Goal: Task Accomplishment & Management: Use online tool/utility

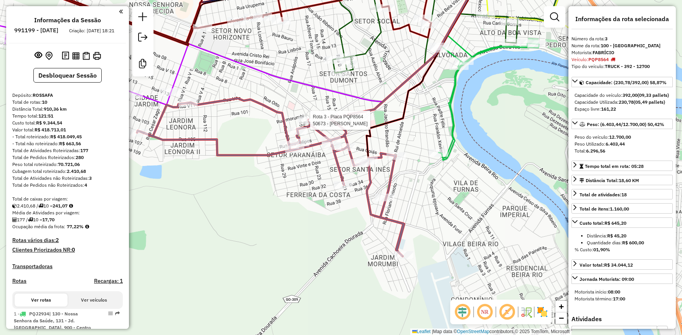
select select "**********"
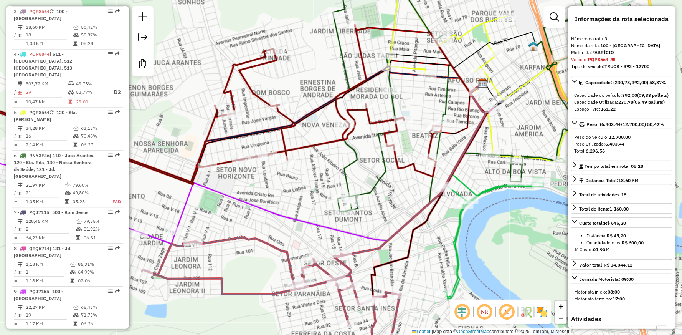
drag, startPoint x: 287, startPoint y: 169, endPoint x: 313, endPoint y: 242, distance: 77.2
click at [313, 243] on div "Rota 3 - Placa PQP8564 50673 - [PERSON_NAME] [PERSON_NAME] de atendimento Grade…" at bounding box center [341, 167] width 682 height 335
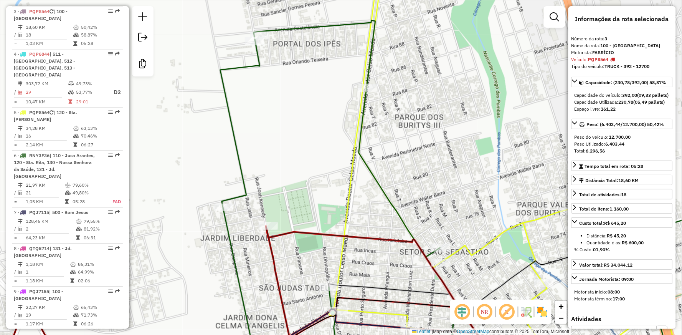
click at [363, 62] on icon at bounding box center [540, 168] width 422 height 402
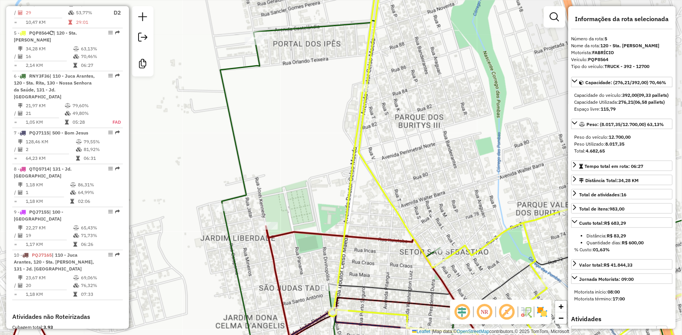
scroll to position [498, 0]
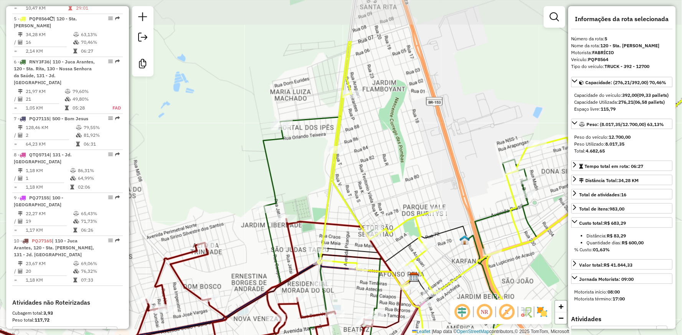
drag, startPoint x: 379, startPoint y: 58, endPoint x: 352, endPoint y: 132, distance: 79.3
click at [352, 132] on div "Janela de atendimento Grade de atendimento Capacidade Transportadoras Veículos …" at bounding box center [341, 167] width 682 height 335
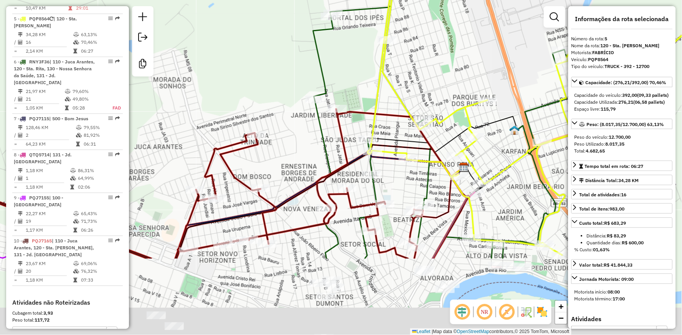
drag, startPoint x: 236, startPoint y: 201, endPoint x: 324, endPoint y: 14, distance: 206.6
click at [324, 17] on div "Janela de atendimento Grade de atendimento Capacidade Transportadoras Veículos …" at bounding box center [341, 167] width 682 height 335
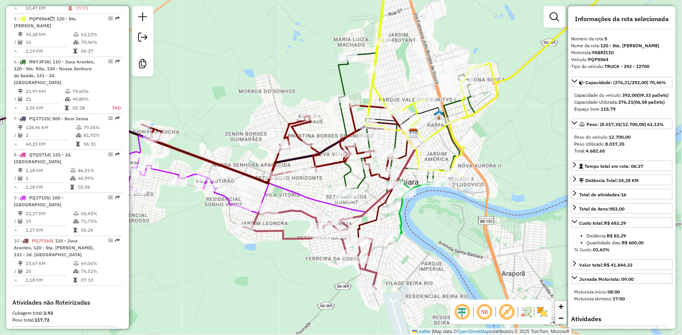
click at [298, 236] on icon at bounding box center [310, 249] width 134 height 79
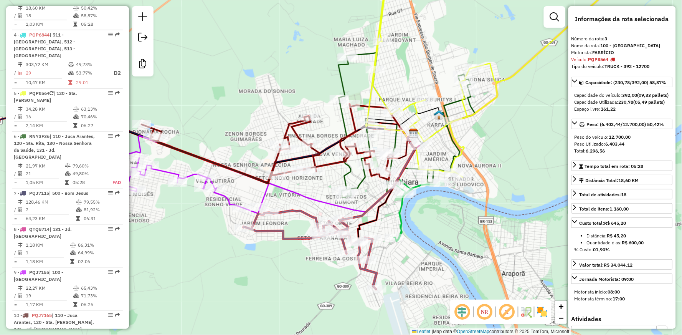
scroll to position [404, 0]
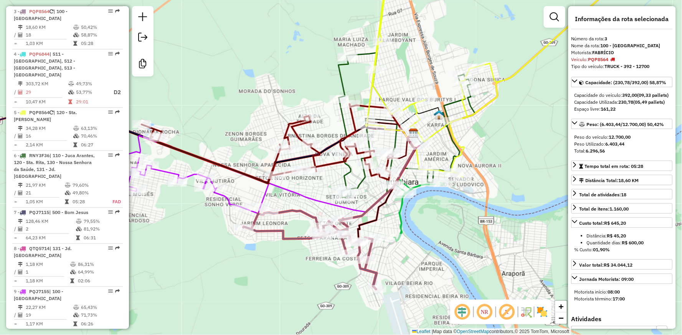
click at [290, 236] on icon at bounding box center [310, 249] width 134 height 79
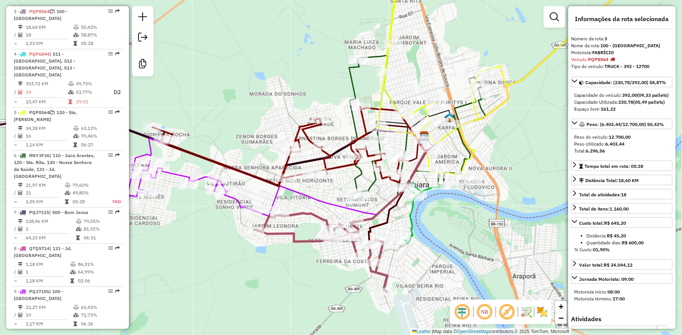
drag, startPoint x: 209, startPoint y: 86, endPoint x: 382, endPoint y: 147, distance: 183.7
click at [390, 138] on div "Janela de atendimento Grade de atendimento Capacidade Transportadoras Veículos …" at bounding box center [341, 167] width 682 height 335
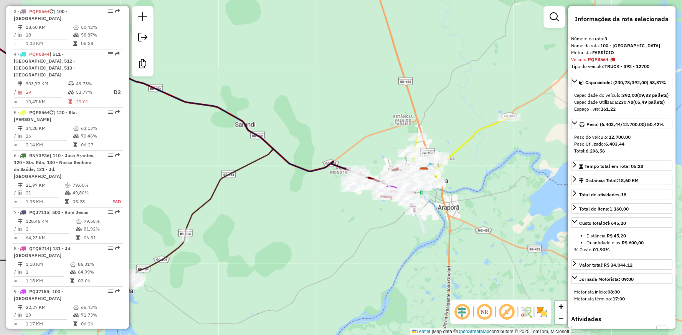
drag, startPoint x: 253, startPoint y: 177, endPoint x: 325, endPoint y: 198, distance: 74.9
click at [325, 198] on div "Janela de atendimento Grade de atendimento Capacidade Transportadoras Veículos …" at bounding box center [341, 167] width 682 height 335
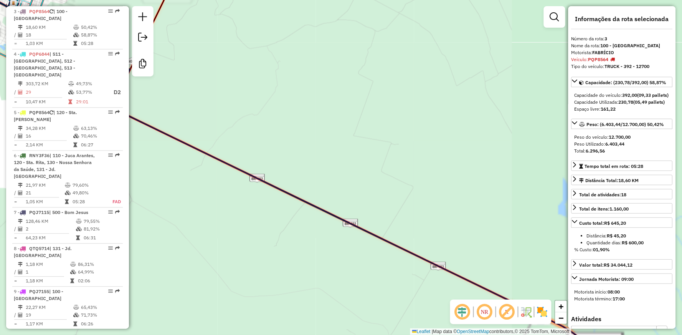
drag, startPoint x: 174, startPoint y: 116, endPoint x: 338, endPoint y: 154, distance: 168.6
click at [240, 135] on div "Janela de atendimento Grade de atendimento Capacidade Transportadoras Veículos …" at bounding box center [341, 167] width 682 height 335
click at [306, 147] on div "Janela de atendimento Grade de atendimento Capacidade Transportadoras Veículos …" at bounding box center [341, 167] width 682 height 335
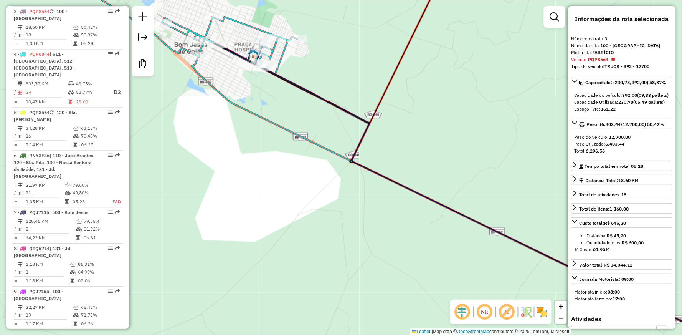
click at [235, 49] on icon at bounding box center [238, 51] width 43 height 18
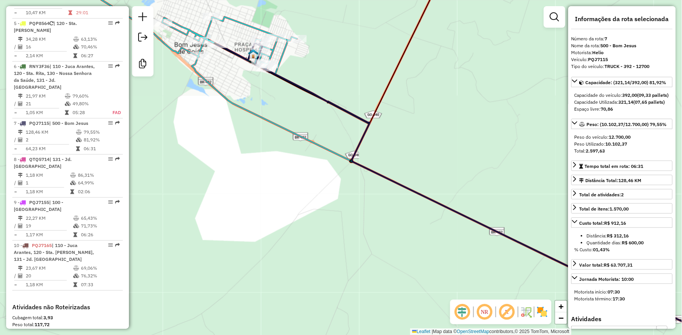
scroll to position [561, 0]
